Goal: Use online tool/utility: Utilize a website feature to perform a specific function

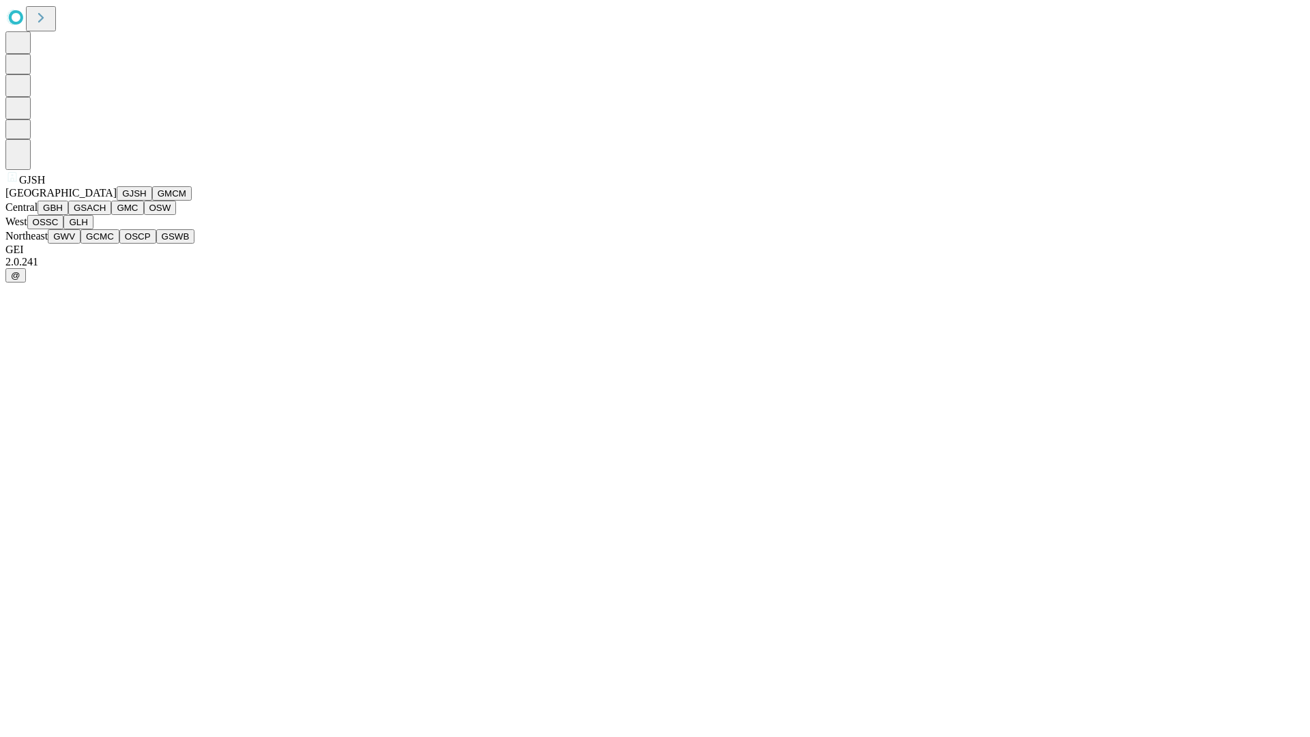
click at [117, 201] on button "GJSH" at bounding box center [134, 193] width 35 height 14
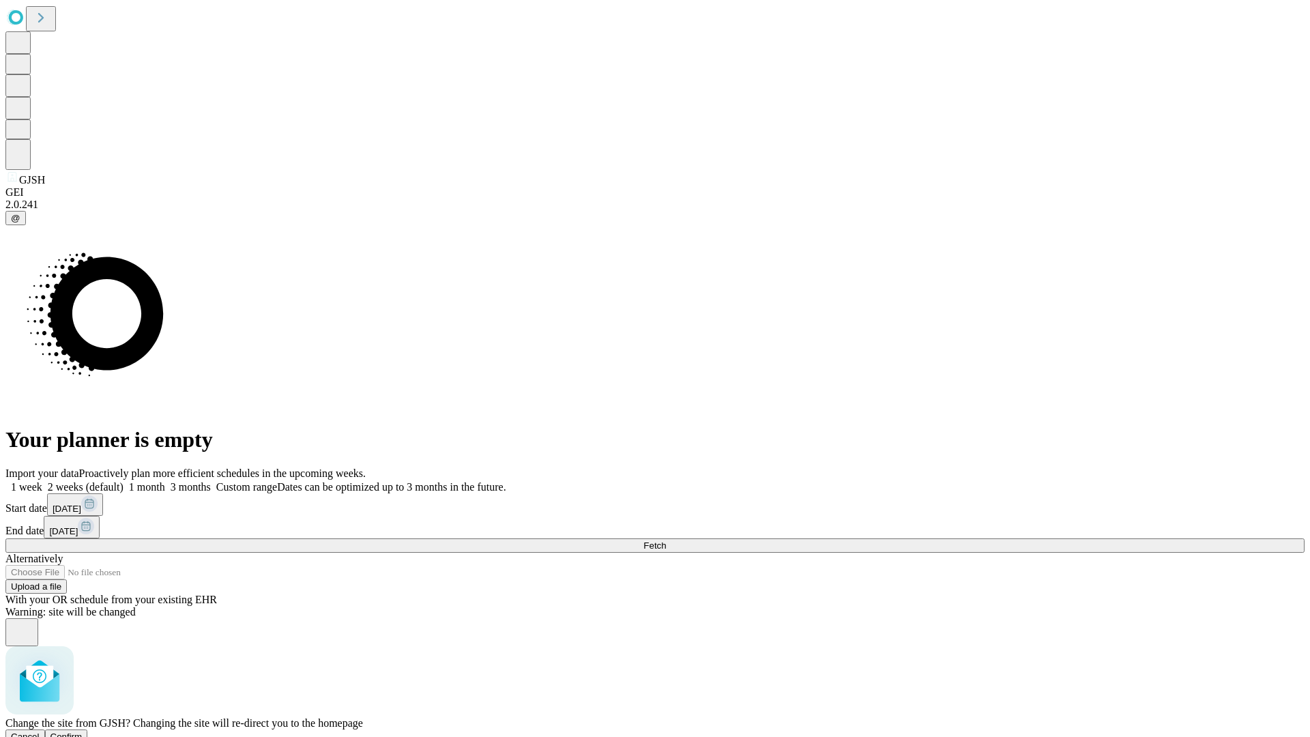
click at [83, 731] on span "Confirm" at bounding box center [66, 736] width 32 height 10
click at [42, 481] on label "1 week" at bounding box center [23, 487] width 37 height 12
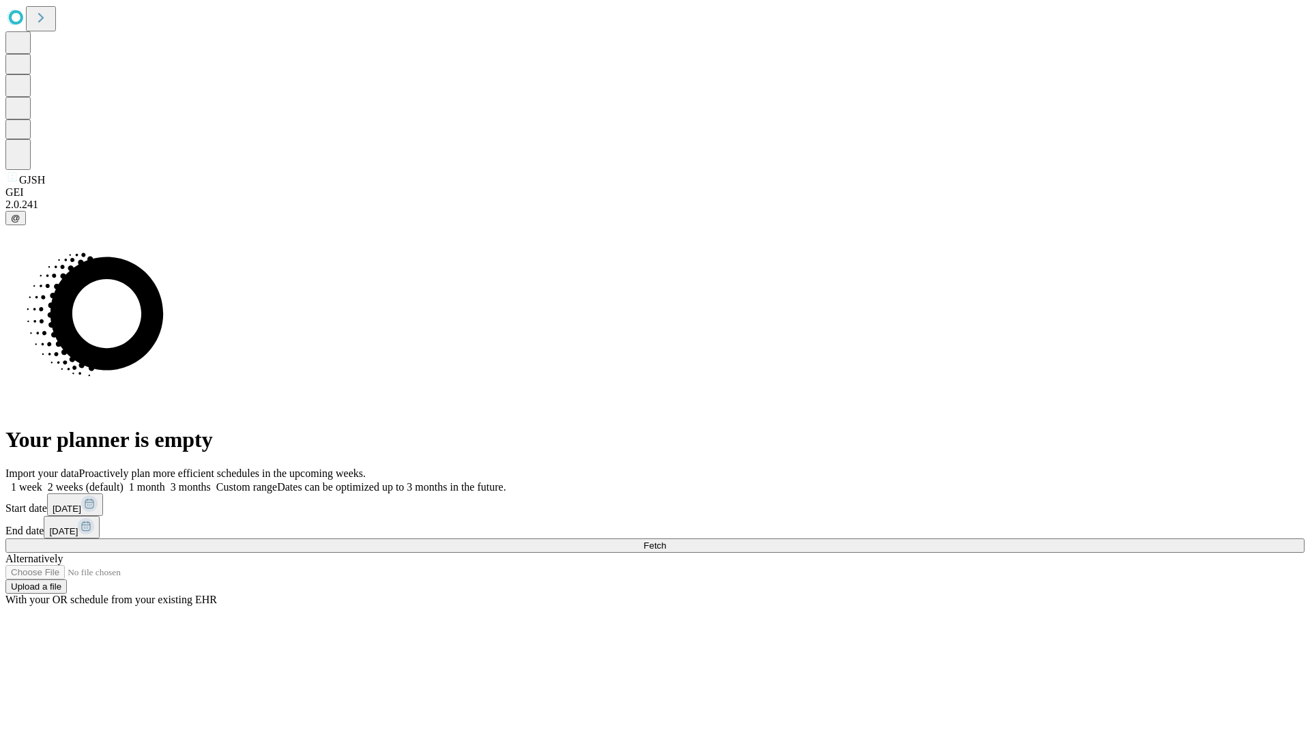
click at [666, 540] on span "Fetch" at bounding box center [654, 545] width 23 height 10
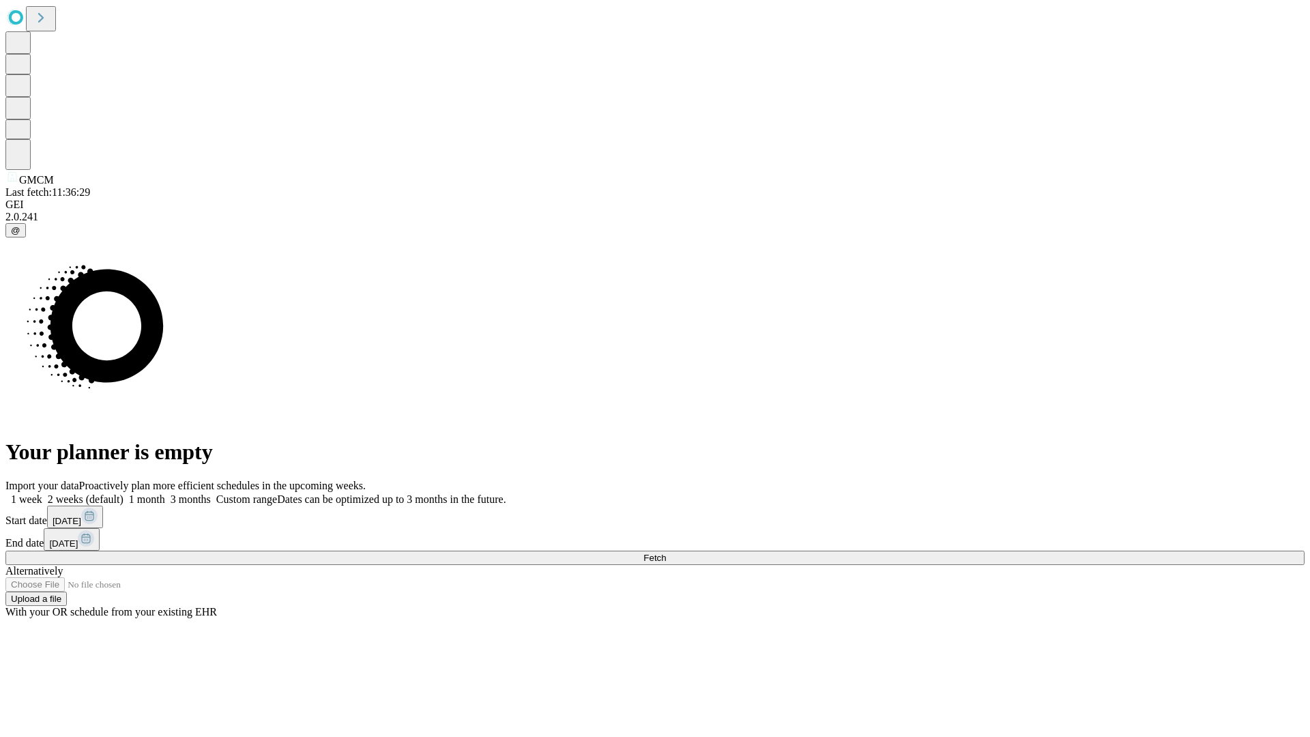
click at [42, 493] on label "1 week" at bounding box center [23, 499] width 37 height 12
click at [666, 553] on span "Fetch" at bounding box center [654, 558] width 23 height 10
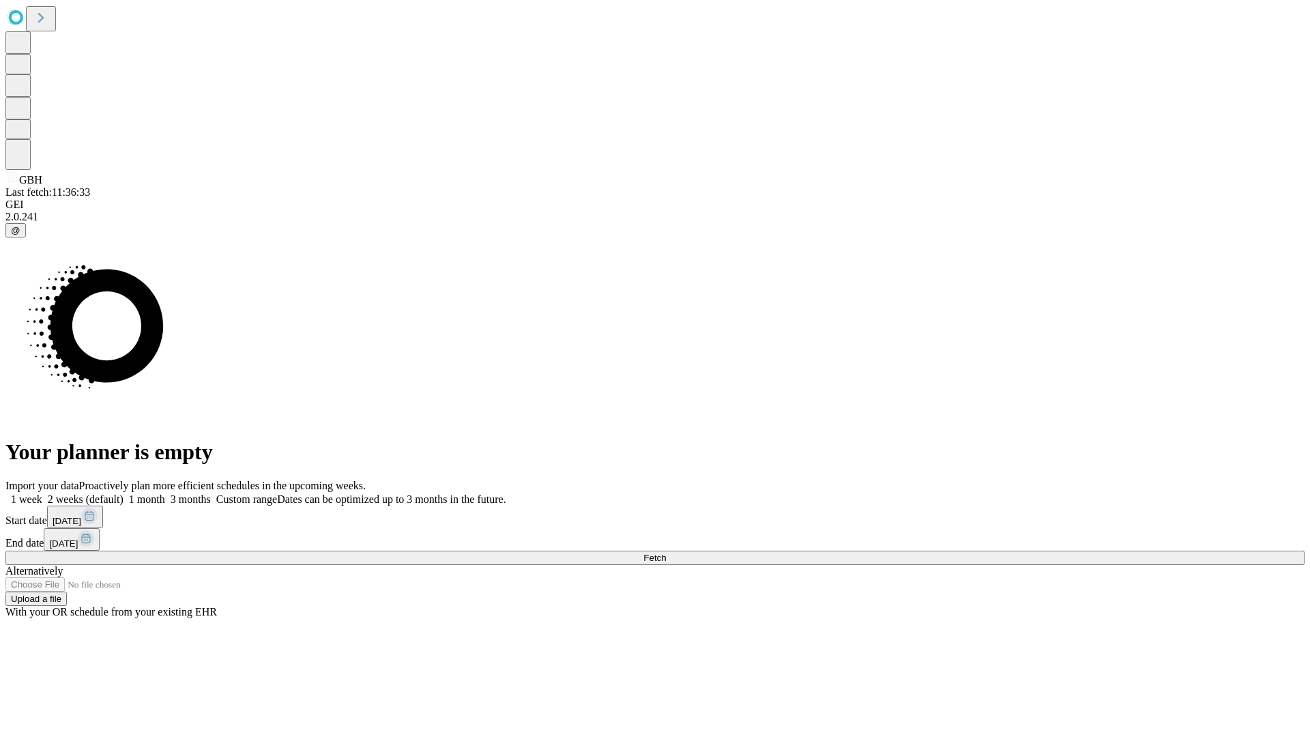
click at [42, 493] on label "1 week" at bounding box center [23, 499] width 37 height 12
click at [666, 553] on span "Fetch" at bounding box center [654, 558] width 23 height 10
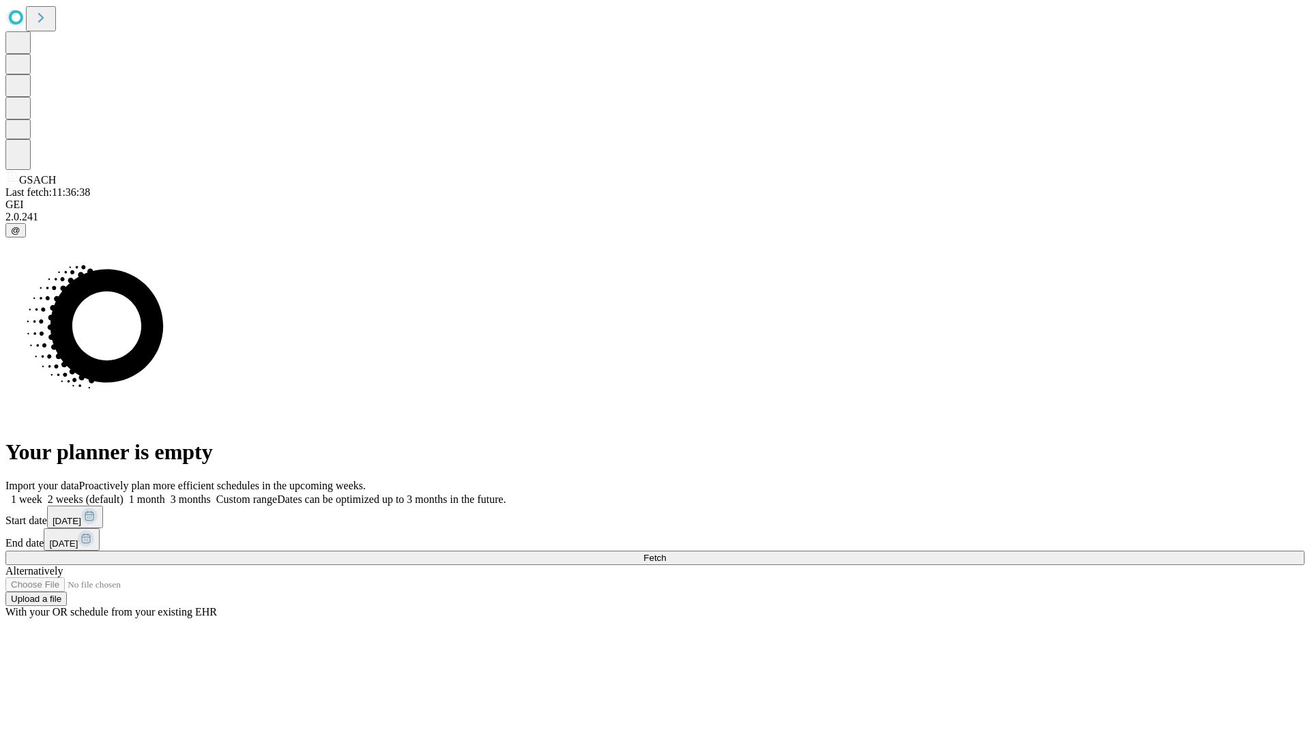
click at [666, 553] on span "Fetch" at bounding box center [654, 558] width 23 height 10
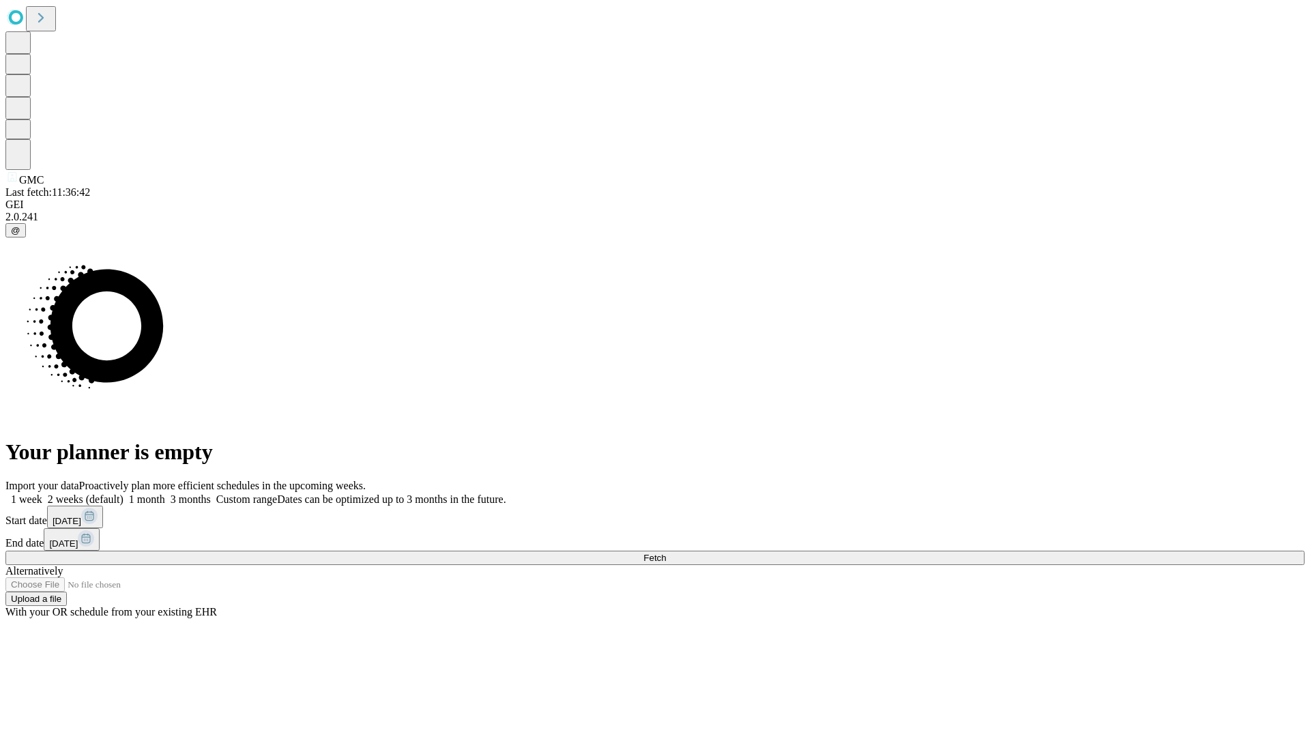
click at [42, 493] on label "1 week" at bounding box center [23, 499] width 37 height 12
click at [666, 553] on span "Fetch" at bounding box center [654, 558] width 23 height 10
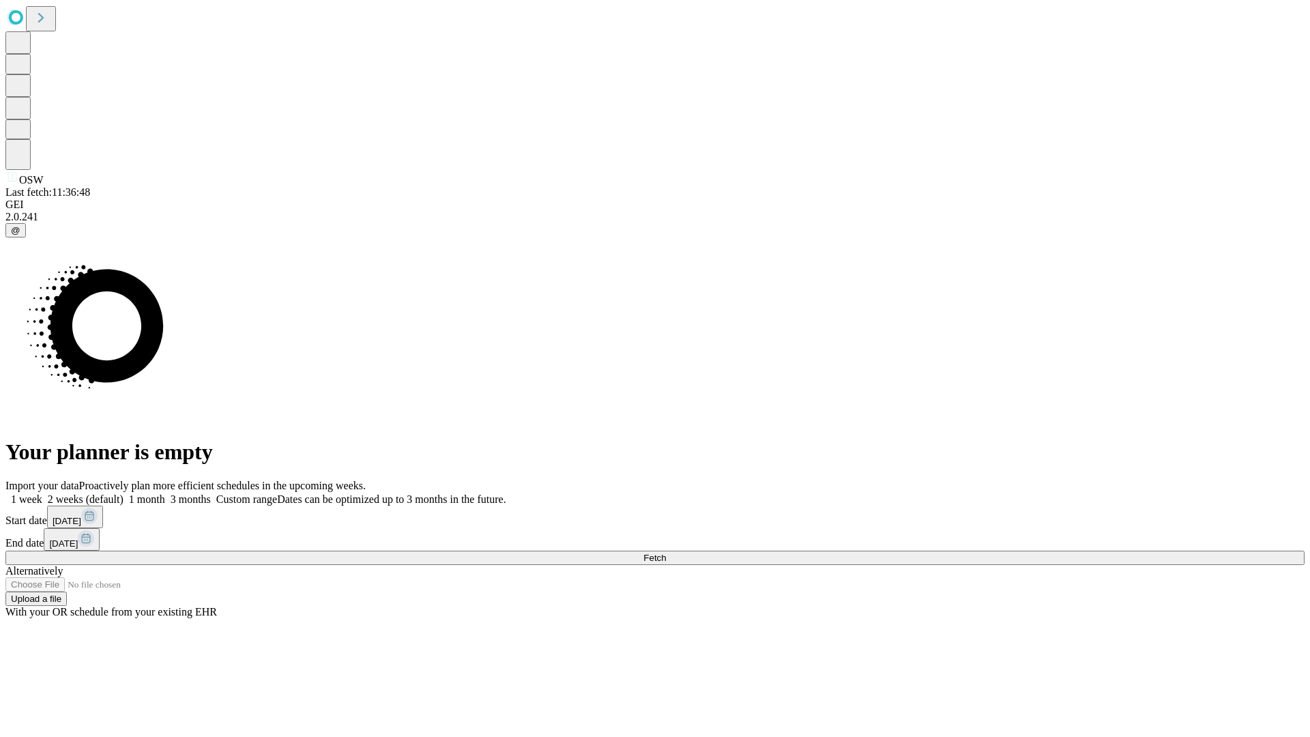
click at [42, 493] on label "1 week" at bounding box center [23, 499] width 37 height 12
click at [666, 553] on span "Fetch" at bounding box center [654, 558] width 23 height 10
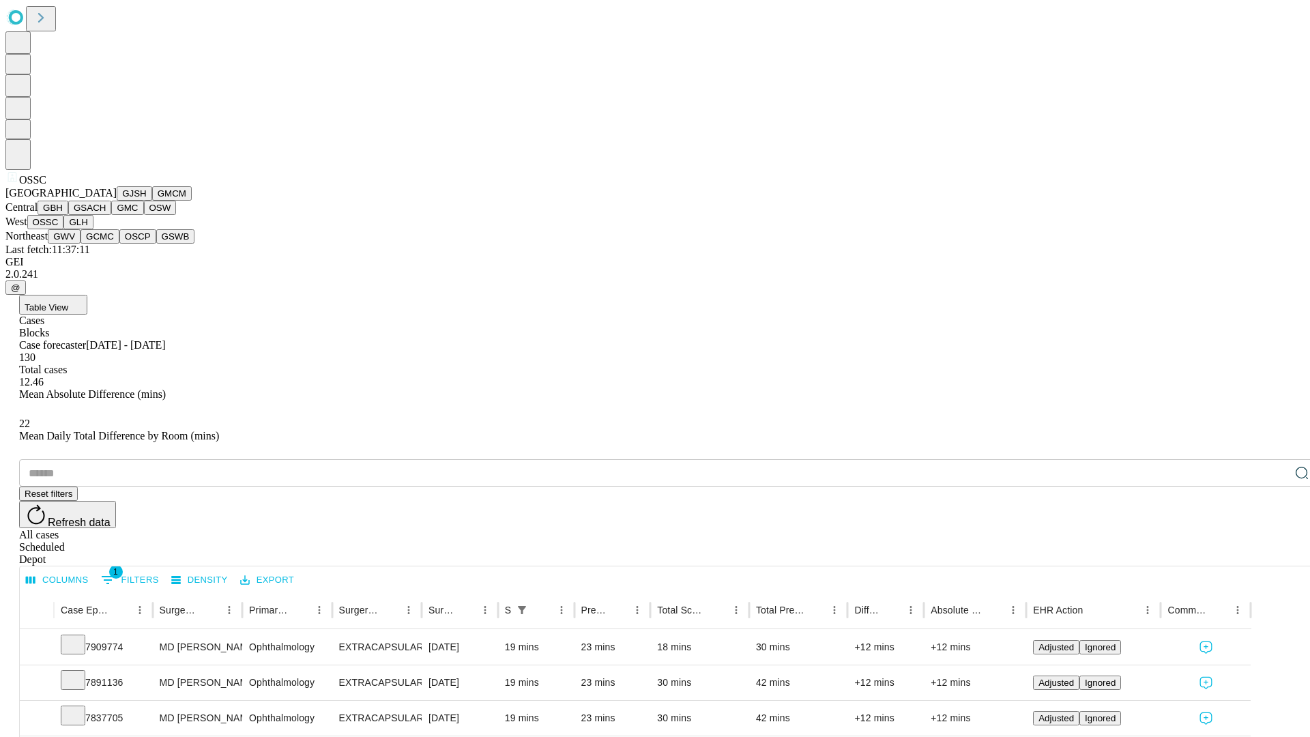
click at [93, 229] on button "GLH" at bounding box center [77, 222] width 29 height 14
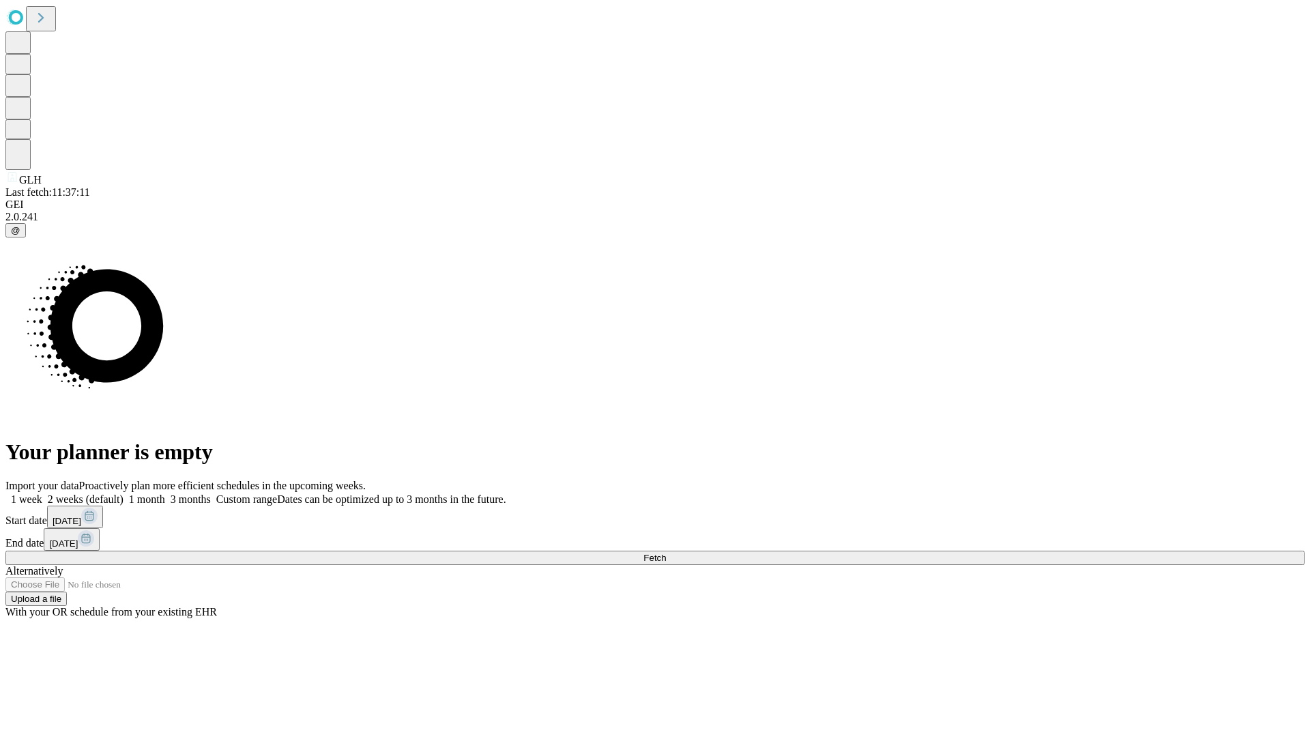
click at [666, 553] on span "Fetch" at bounding box center [654, 558] width 23 height 10
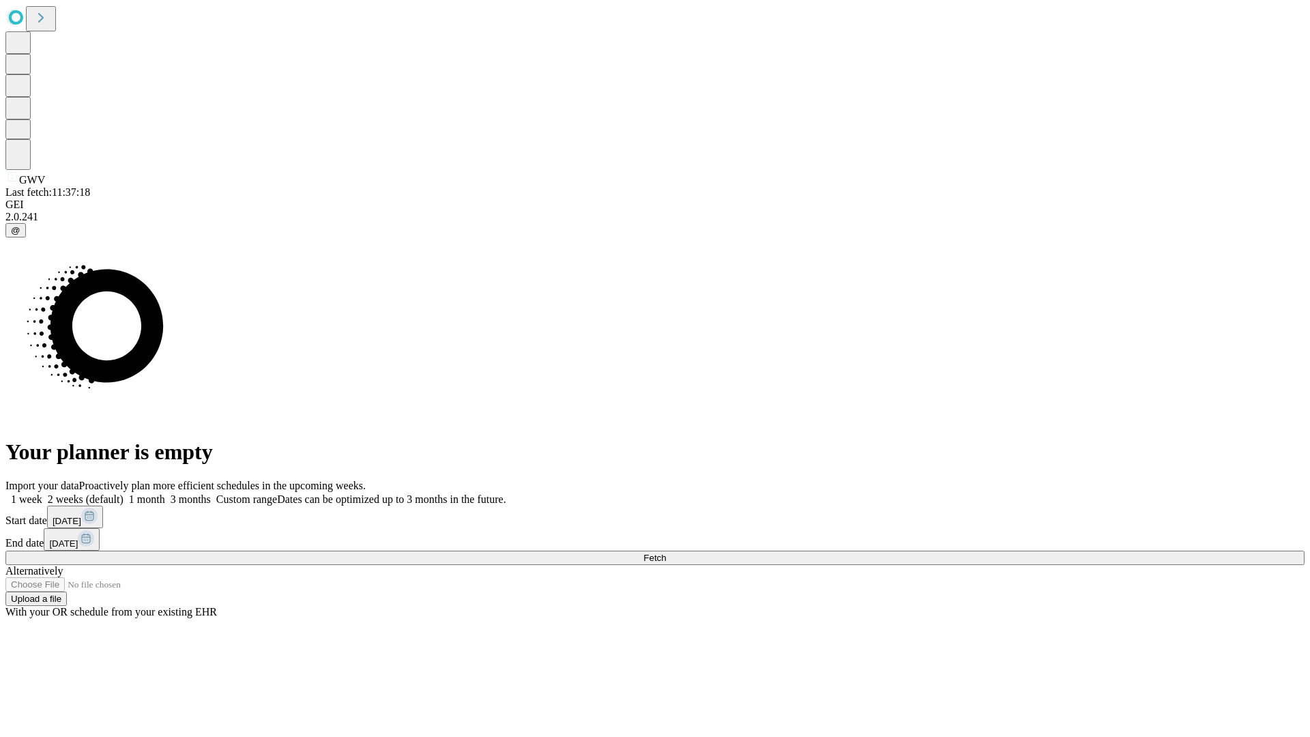
click at [42, 493] on label "1 week" at bounding box center [23, 499] width 37 height 12
click at [666, 553] on span "Fetch" at bounding box center [654, 558] width 23 height 10
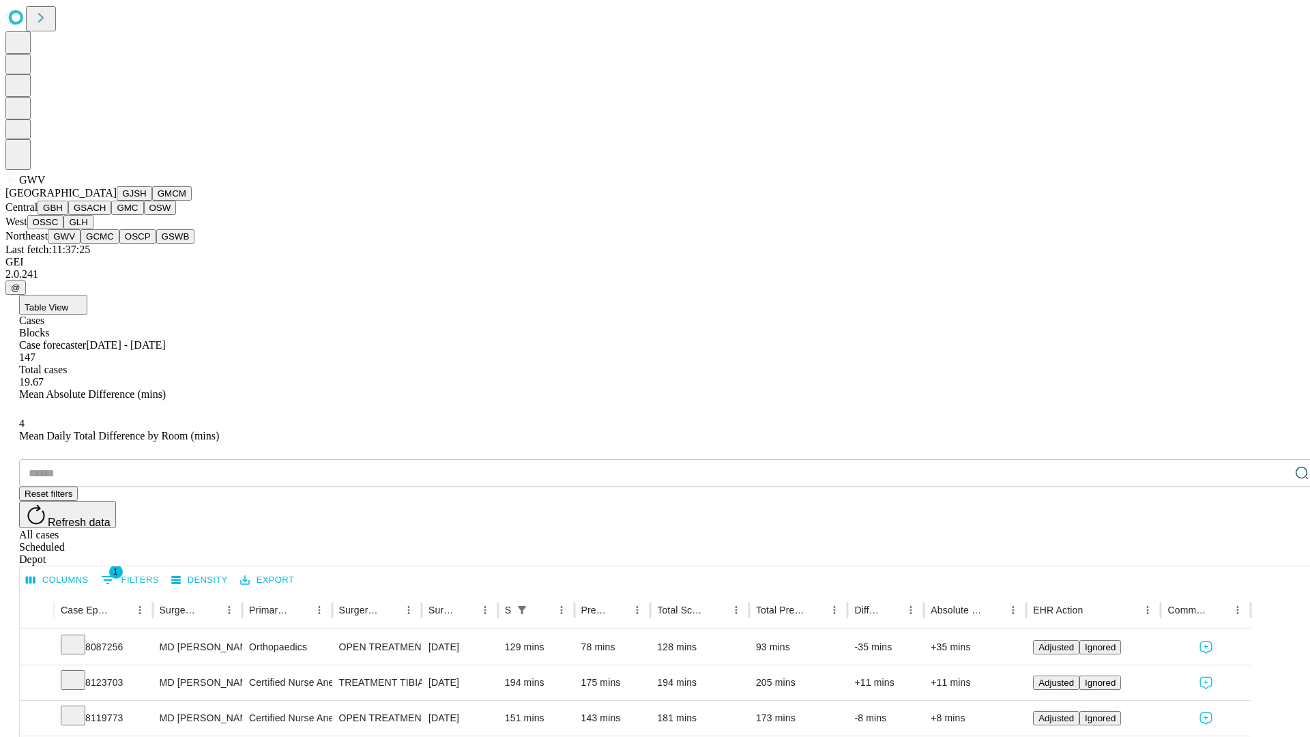
click at [106, 244] on button "GCMC" at bounding box center [100, 236] width 39 height 14
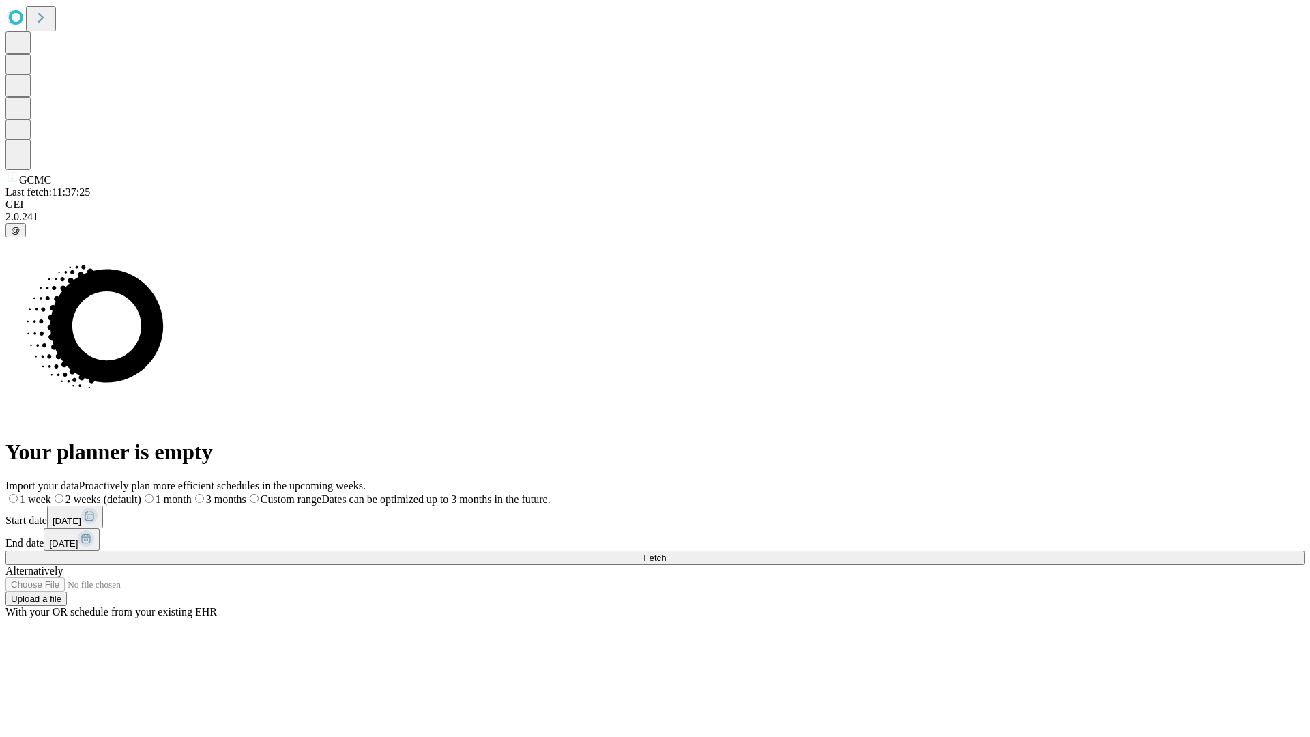
click at [51, 493] on label "1 week" at bounding box center [28, 499] width 46 height 12
click at [666, 553] on span "Fetch" at bounding box center [654, 558] width 23 height 10
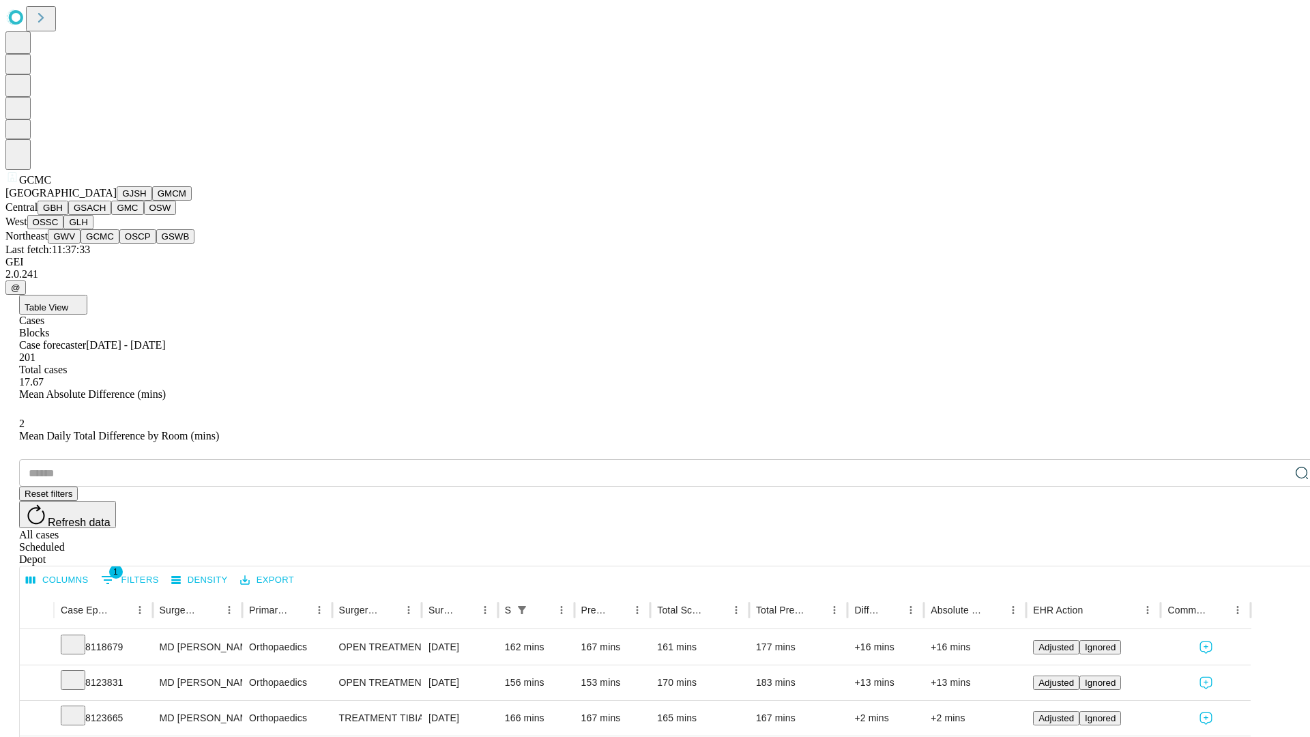
click at [119, 244] on button "OSCP" at bounding box center [137, 236] width 37 height 14
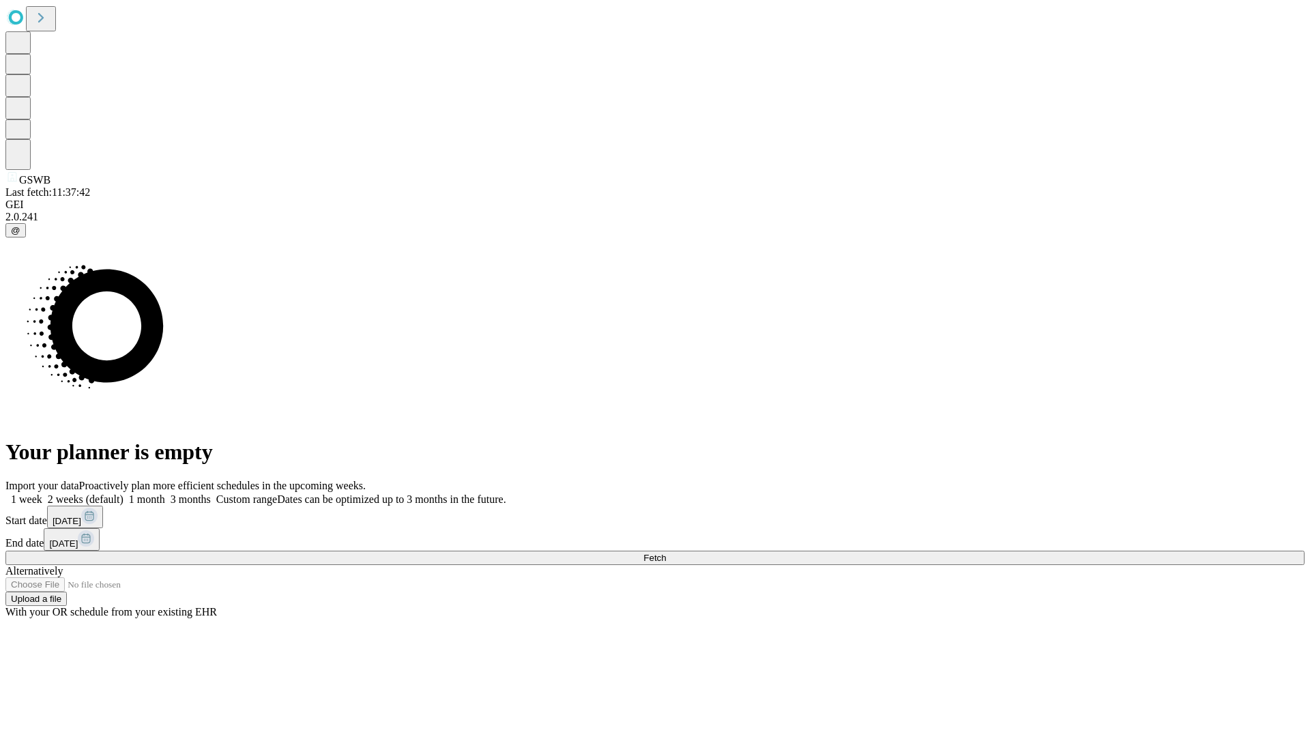
click at [42, 493] on label "1 week" at bounding box center [23, 499] width 37 height 12
click at [666, 553] on span "Fetch" at bounding box center [654, 558] width 23 height 10
